Goal: Find specific page/section

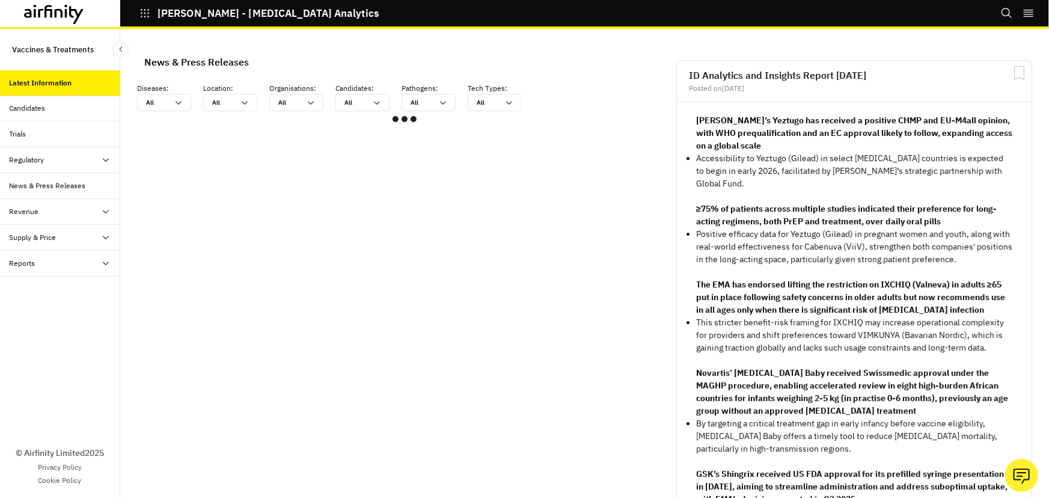
scroll to position [713, 352]
click at [25, 266] on div "Reports" at bounding box center [23, 263] width 26 height 11
click at [42, 292] on div "Reports" at bounding box center [32, 289] width 26 height 11
